Goal: Check status: Check status

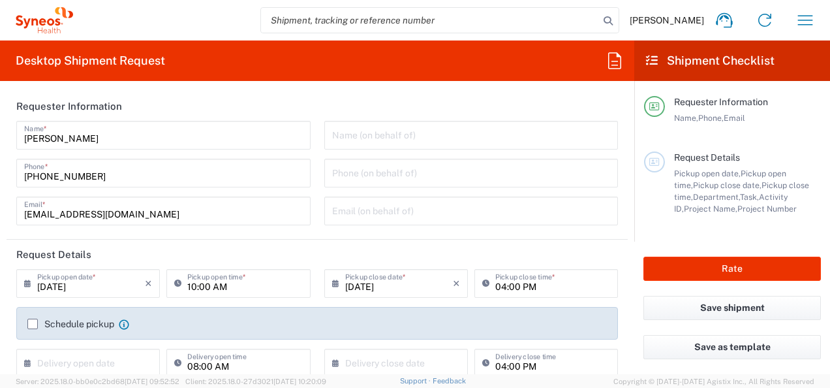
type input "3301"
type input "[GEOGRAPHIC_DATA]"
type input "Syneos Health d.o.o. [GEOGRAPHIC_DATA]-[GEOGRAPHIC_DATA]"
click at [815, 27] on icon "button" at bounding box center [805, 20] width 21 height 21
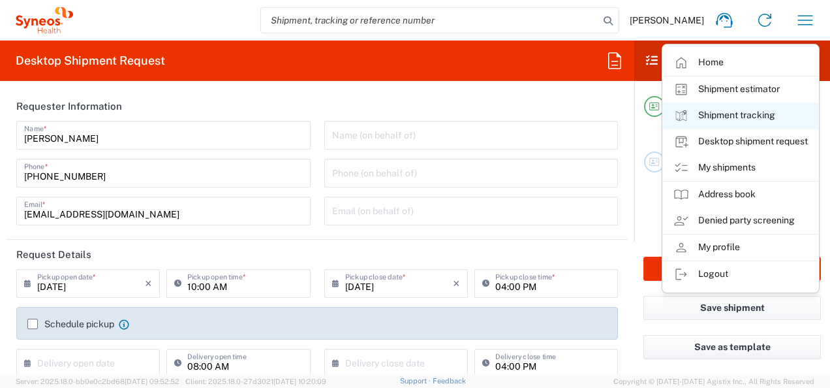
click at [705, 120] on link "Shipment tracking" at bounding box center [740, 115] width 155 height 26
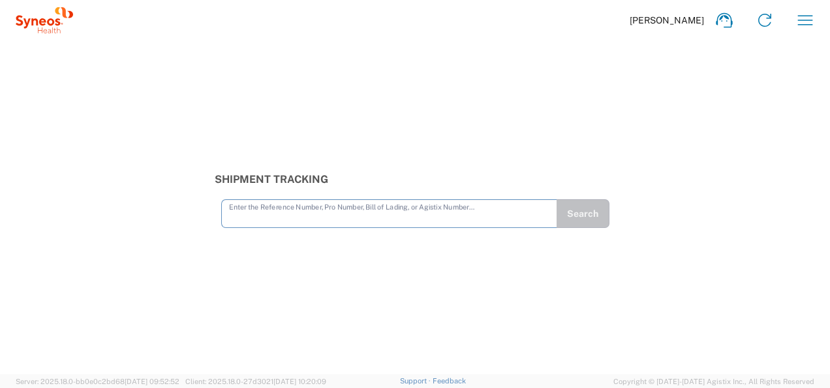
click at [449, 223] on input "text" at bounding box center [389, 212] width 321 height 23
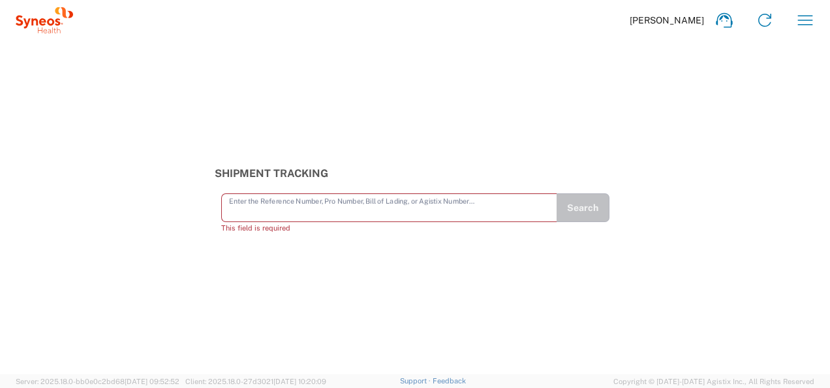
paste input "56744776"
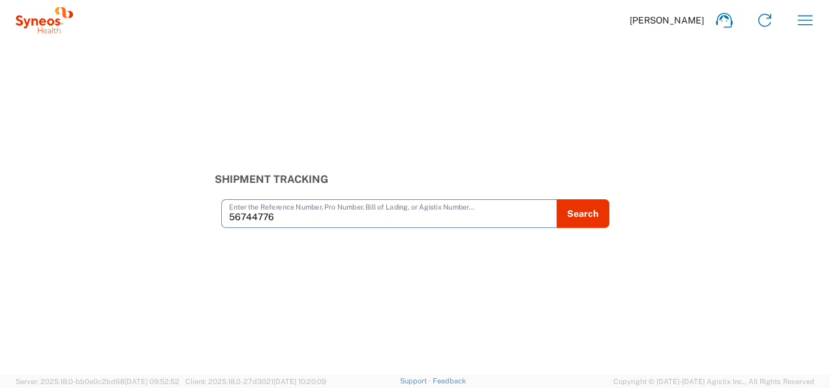
type input "56744776"
